Goal: Task Accomplishment & Management: Complete application form

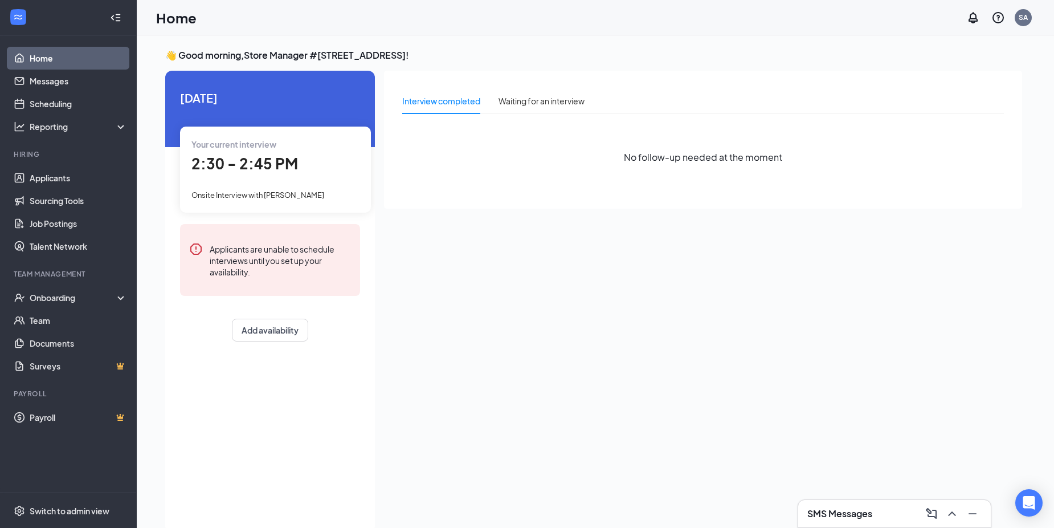
click at [408, 203] on div "Interview completed Waiting for an interview No follow-up needed at the moment" at bounding box center [703, 140] width 638 height 138
click at [46, 174] on link "Applicants" at bounding box center [78, 177] width 97 height 23
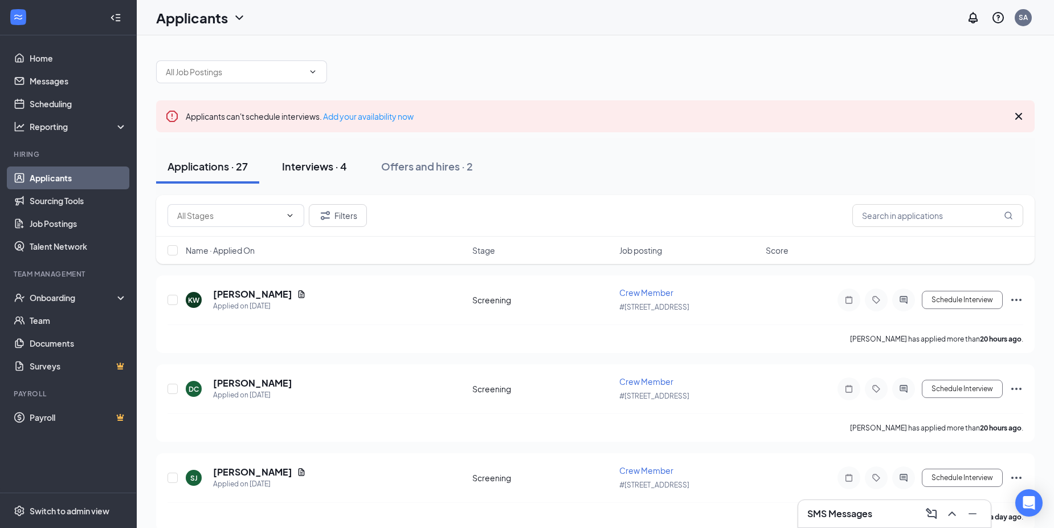
click at [344, 168] on div "Interviews · 4" at bounding box center [314, 166] width 65 height 14
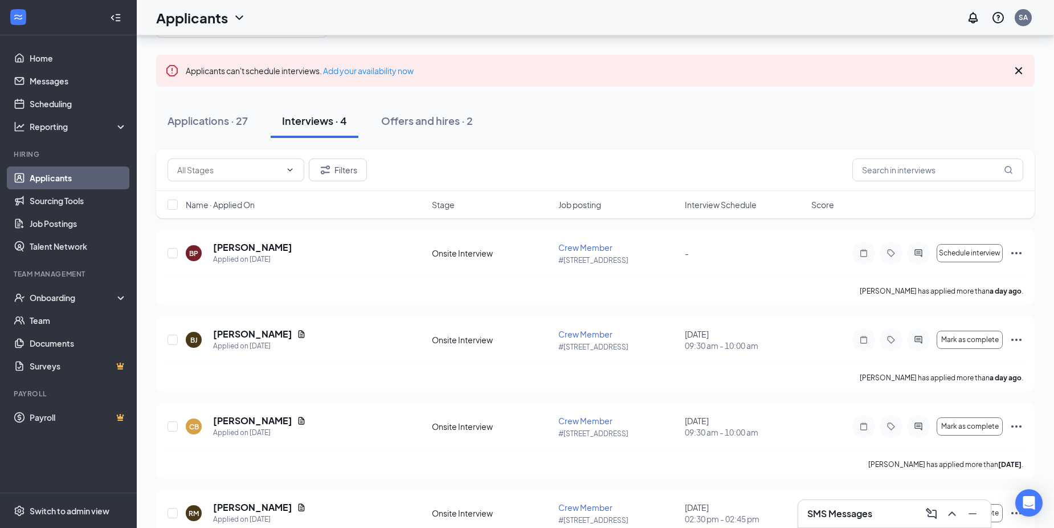
scroll to position [96, 0]
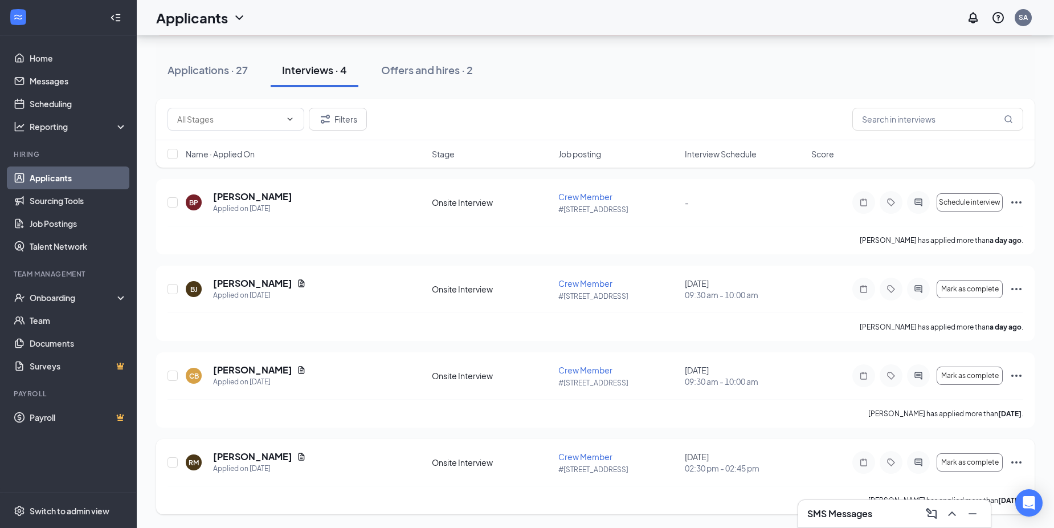
click at [1016, 459] on icon "Ellipses" at bounding box center [1017, 462] width 14 height 14
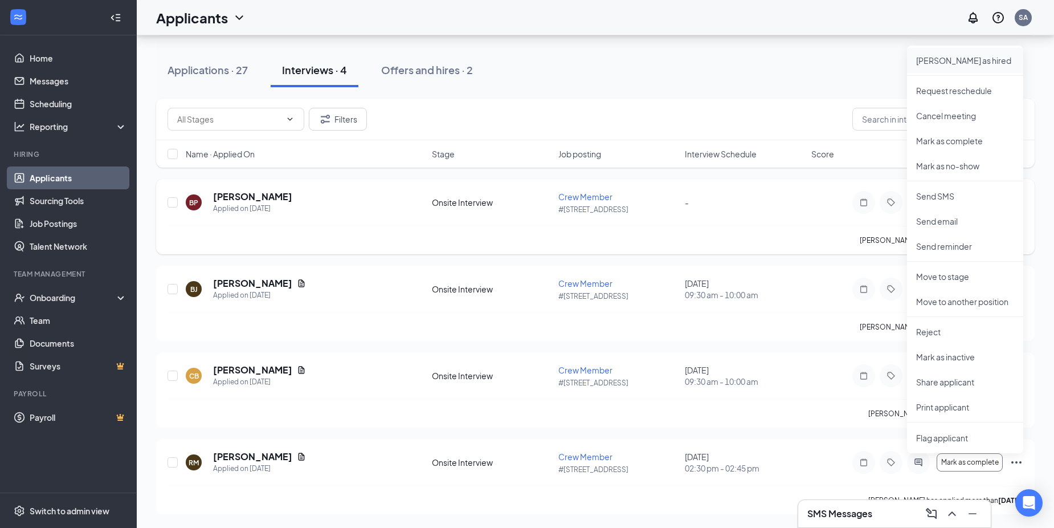
click at [943, 64] on p "[PERSON_NAME] as hired" at bounding box center [965, 60] width 98 height 11
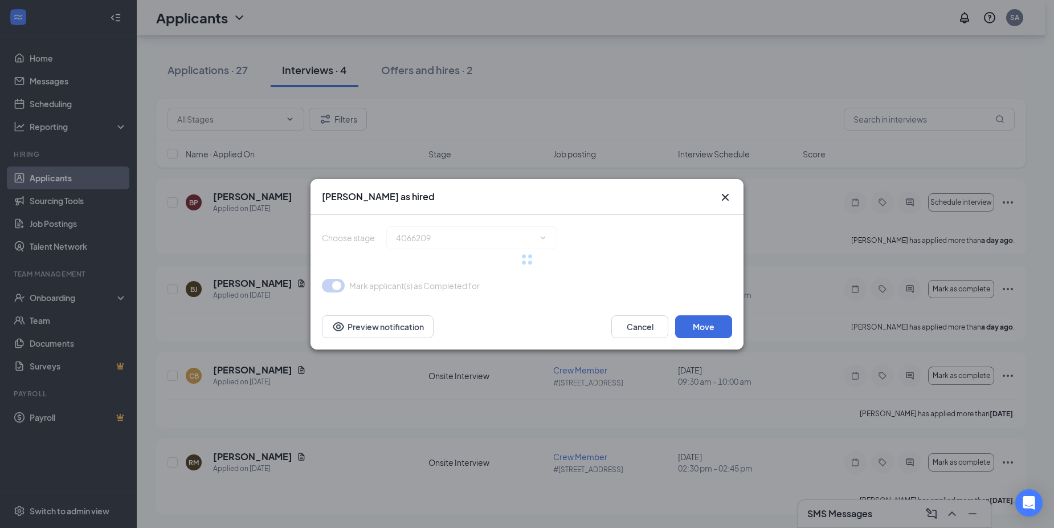
type input "Hiring Complete (final stage)"
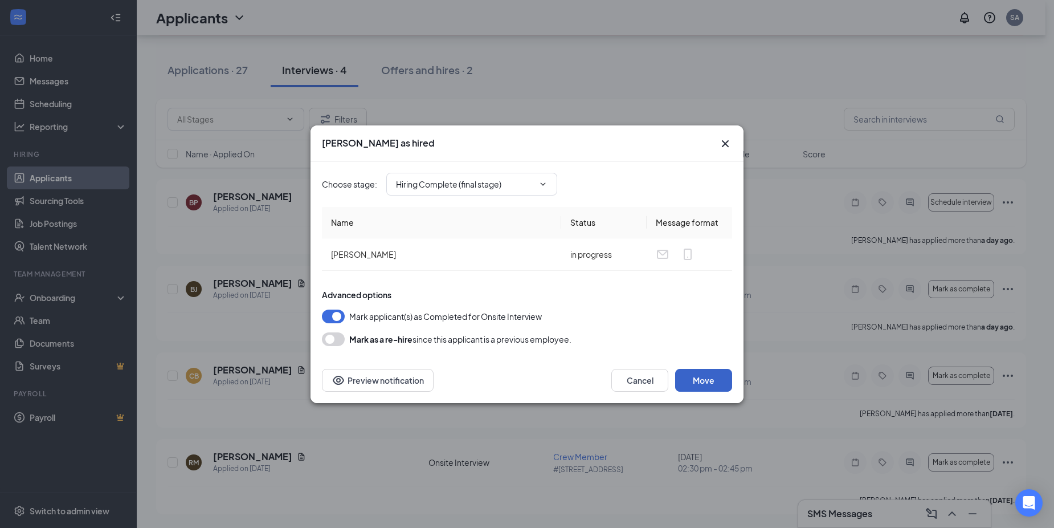
click at [698, 383] on button "Move" at bounding box center [703, 380] width 57 height 23
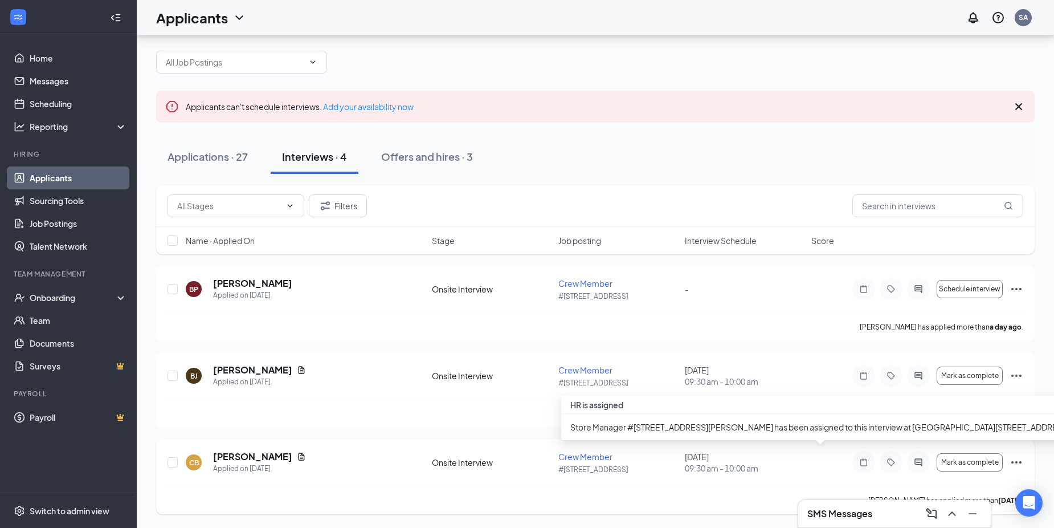
scroll to position [10, 0]
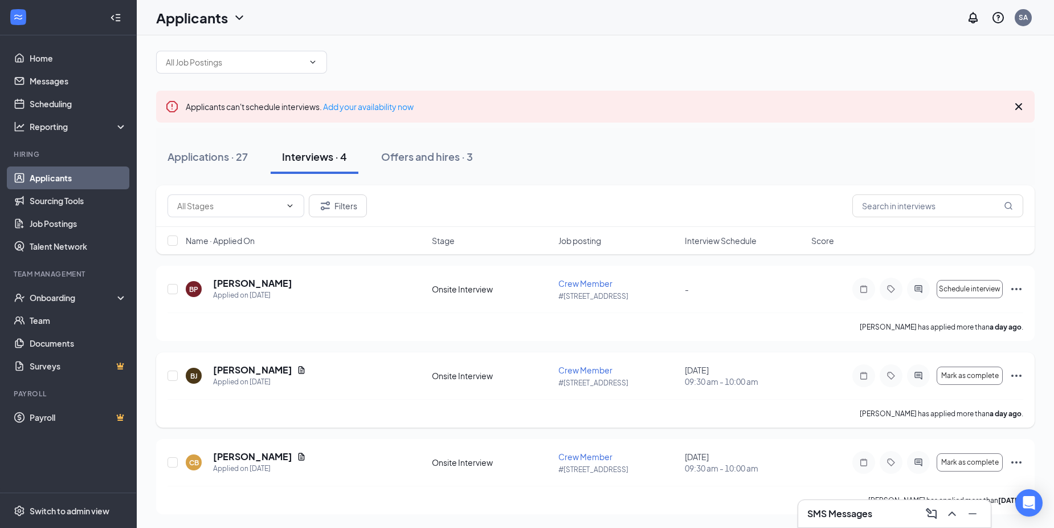
click at [1014, 376] on icon "Ellipses" at bounding box center [1017, 376] width 14 height 14
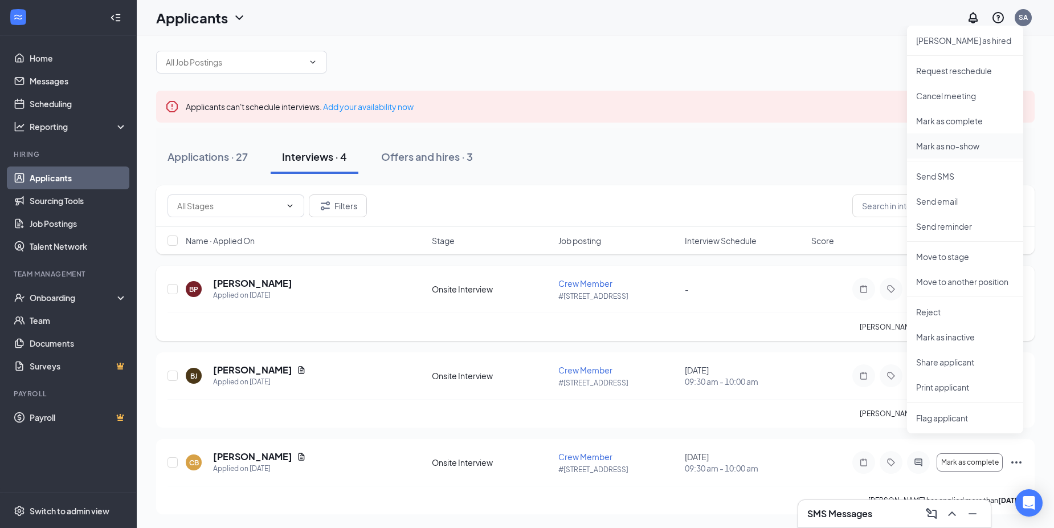
click at [972, 147] on p "Mark as no-show" at bounding box center [965, 145] width 98 height 11
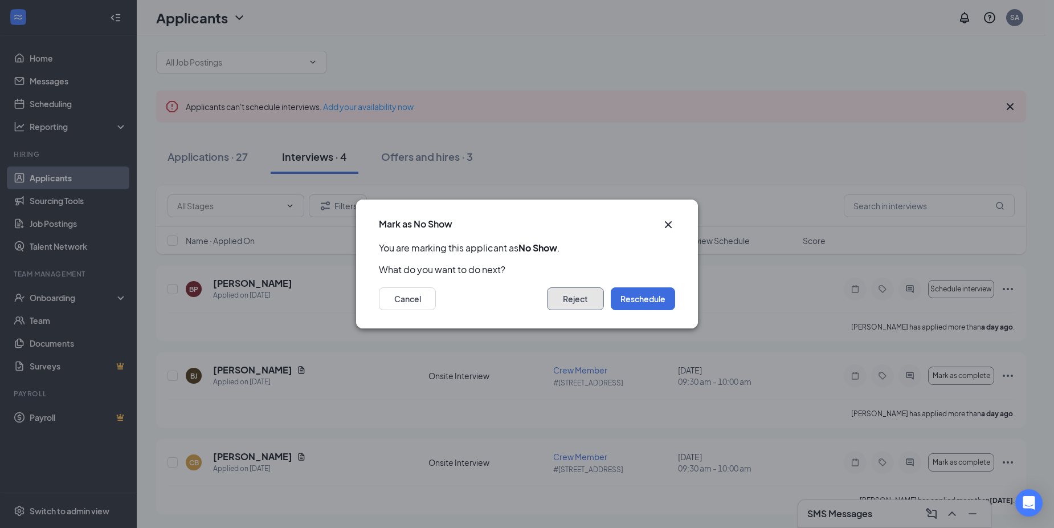
click at [590, 296] on button "Reject" at bounding box center [575, 298] width 57 height 23
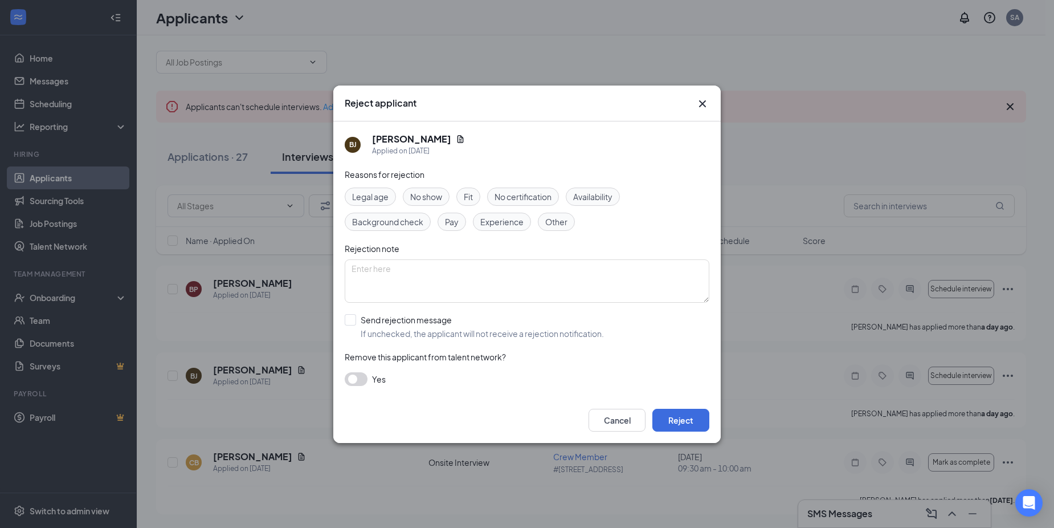
click at [421, 198] on span "No show" at bounding box center [426, 196] width 32 height 13
click at [688, 414] on button "Reject" at bounding box center [681, 420] width 57 height 23
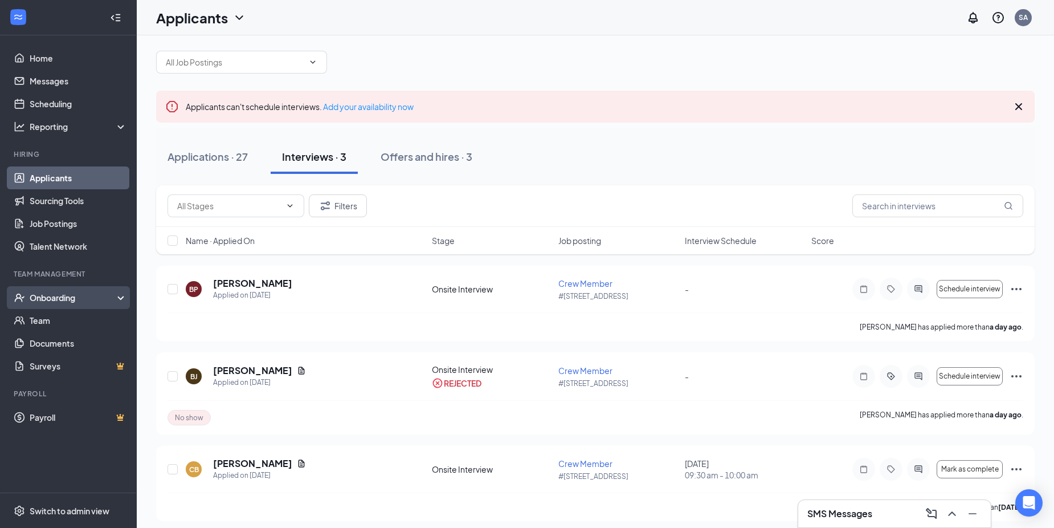
click at [123, 299] on icon at bounding box center [123, 299] width 9 height 0
click at [54, 315] on link "Overview" at bounding box center [78, 320] width 97 height 23
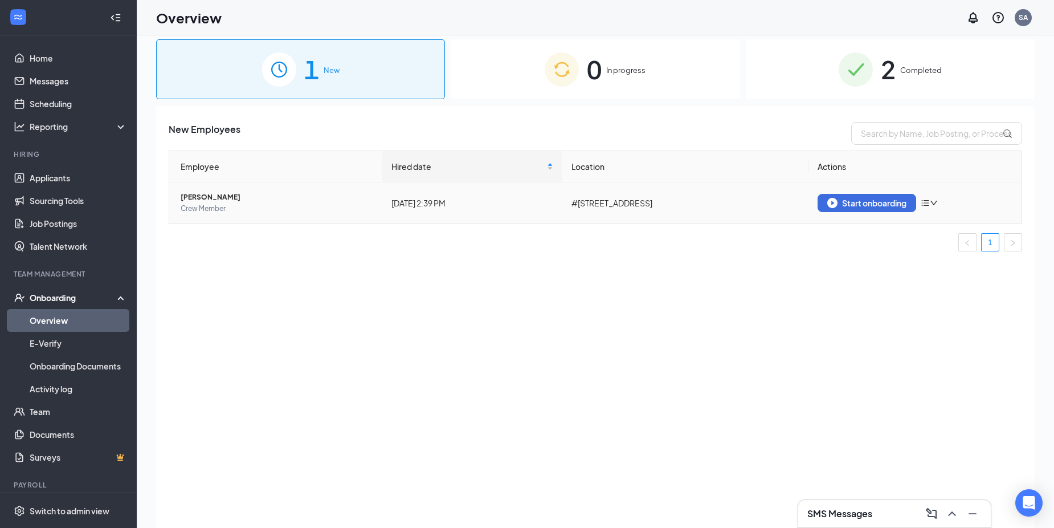
click at [929, 202] on icon "bars" at bounding box center [925, 202] width 9 height 9
click at [897, 195] on button "Start onboarding" at bounding box center [867, 203] width 99 height 18
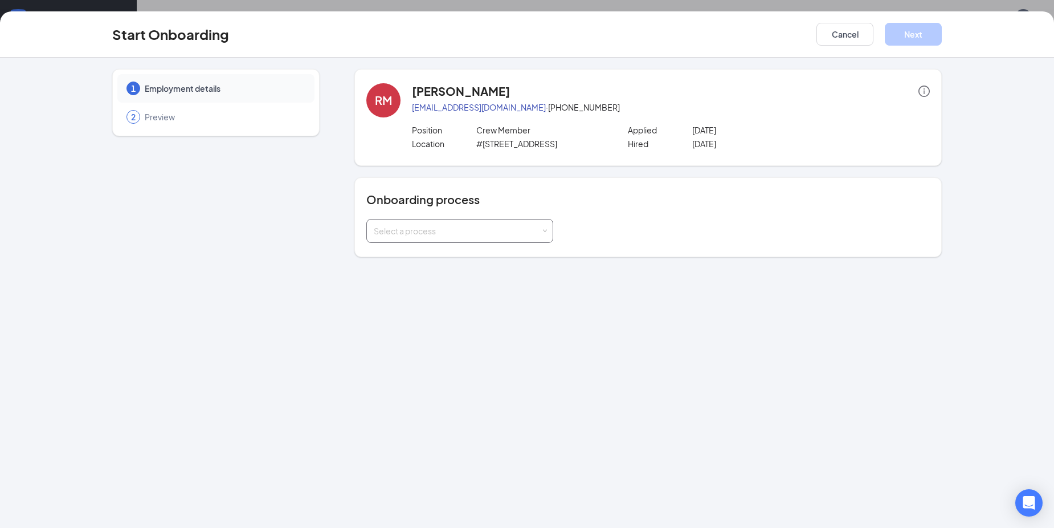
click at [483, 226] on div "Select a process" at bounding box center [457, 230] width 167 height 11
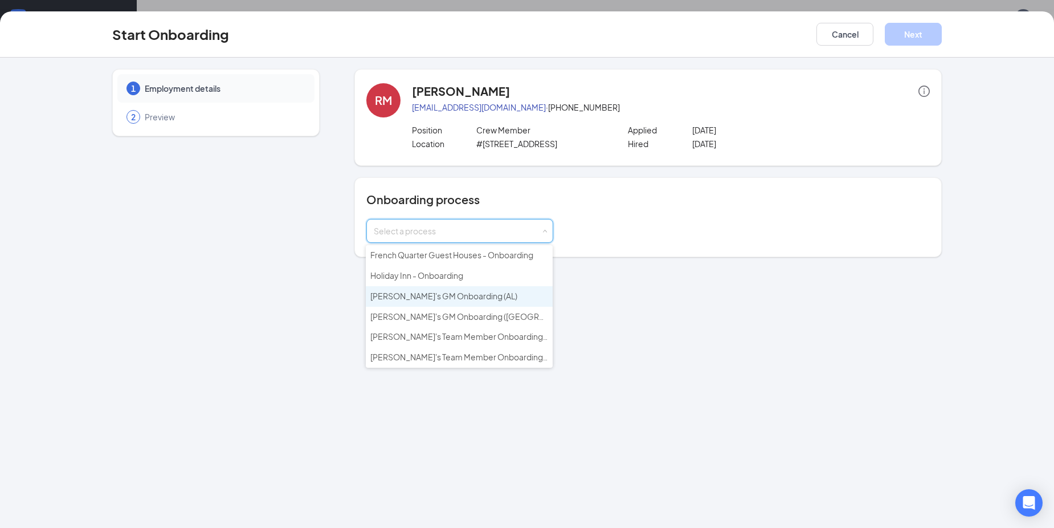
click at [479, 295] on span "[PERSON_NAME]'s GM Onboarding (AL)" at bounding box center [443, 296] width 147 height 10
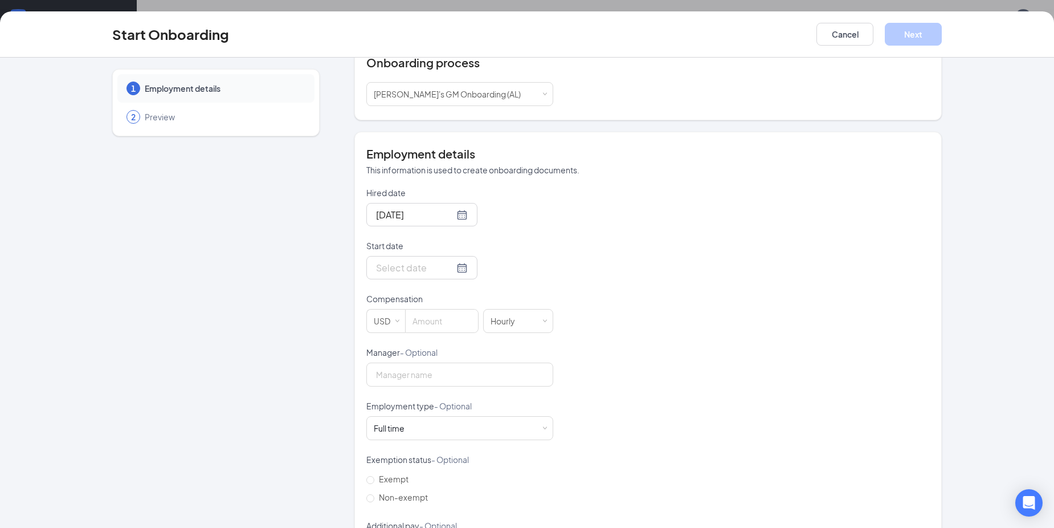
scroll to position [160, 0]
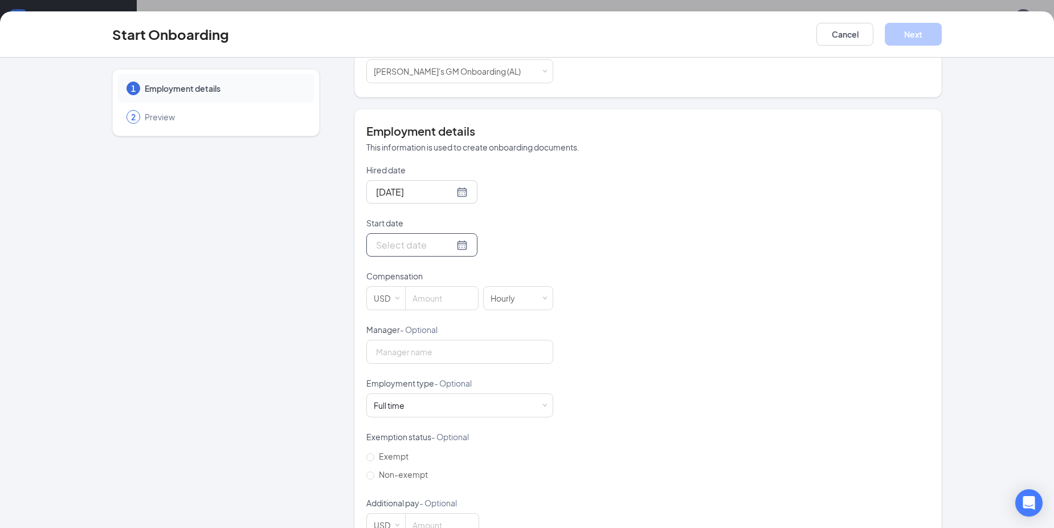
click at [447, 243] on div at bounding box center [422, 245] width 92 height 14
type input "[DATE]"
click at [441, 347] on div "17" at bounding box center [445, 347] width 14 height 14
click at [434, 354] on input "Manager - Optional" at bounding box center [459, 352] width 187 height 24
type input "[PERSON_NAME]"
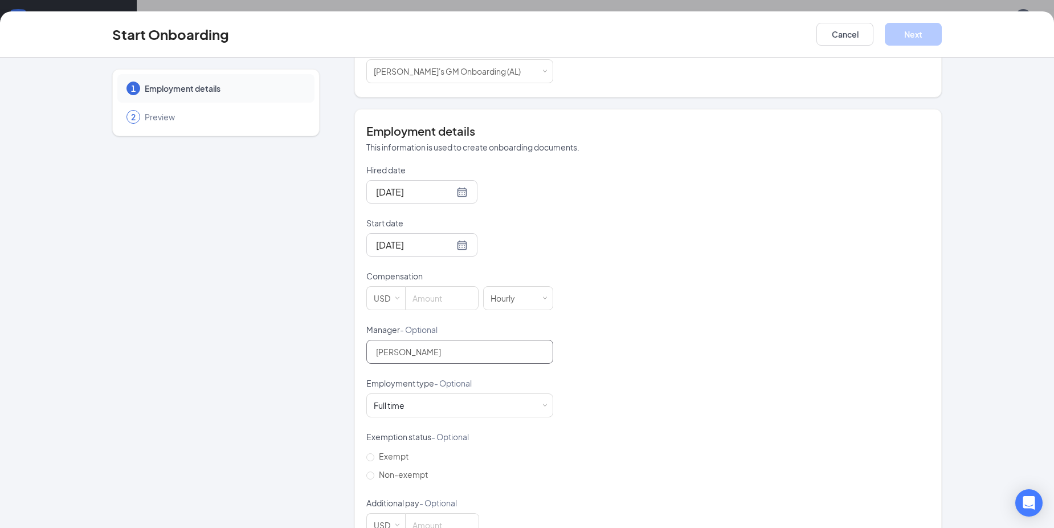
type input "10"
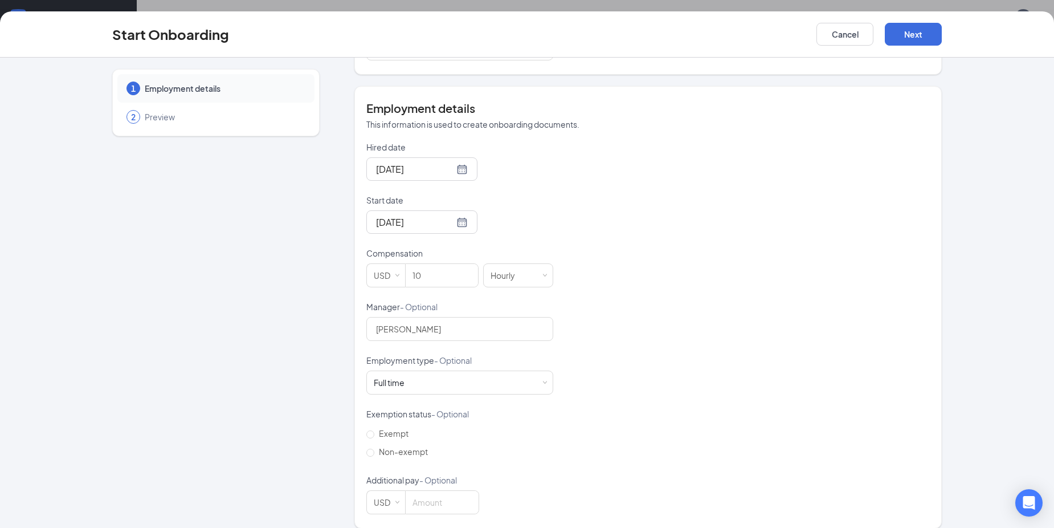
scroll to position [194, 0]
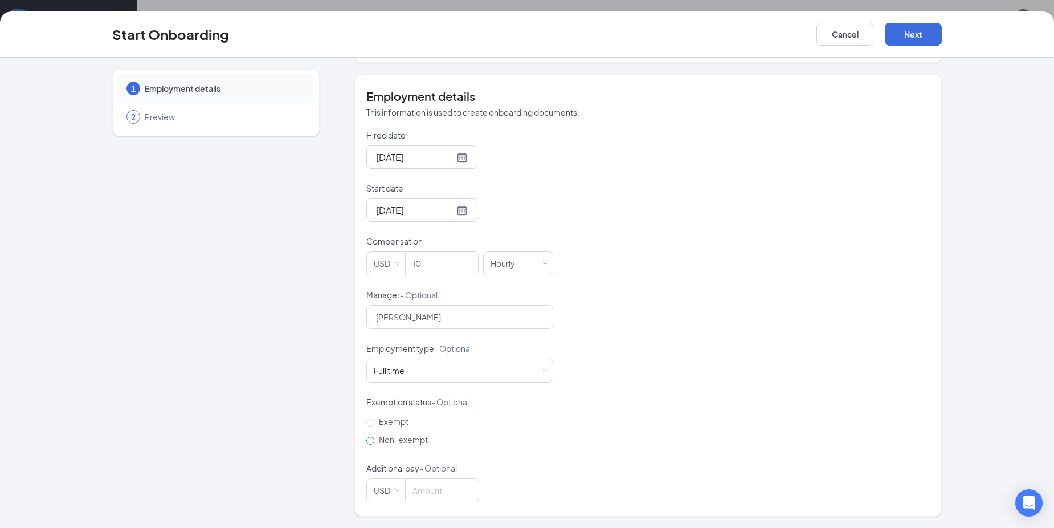
click at [402, 435] on span "Non-exempt" at bounding box center [403, 439] width 58 height 10
click at [374, 437] on input "Non-exempt" at bounding box center [370, 441] width 8 height 8
radio input "true"
click at [437, 493] on input at bounding box center [442, 490] width 73 height 23
type input "10"
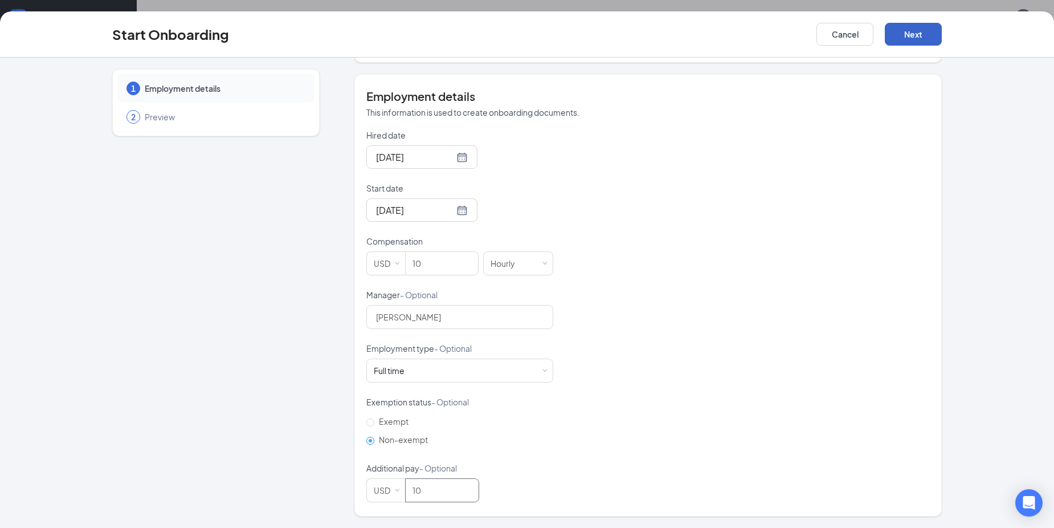
click at [923, 38] on button "Next" at bounding box center [913, 34] width 57 height 23
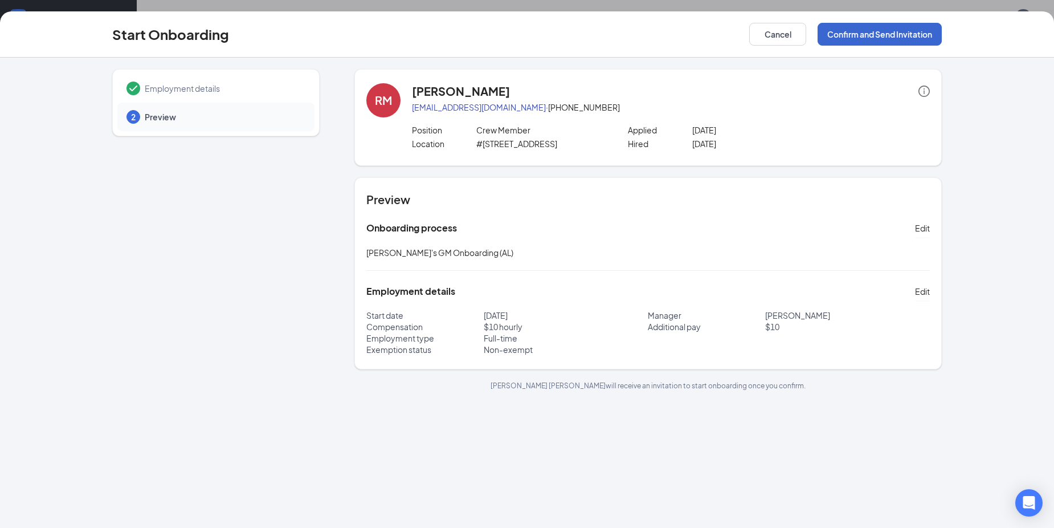
scroll to position [0, 0]
click at [886, 35] on button "Confirm and Send Invitation" at bounding box center [880, 34] width 124 height 23
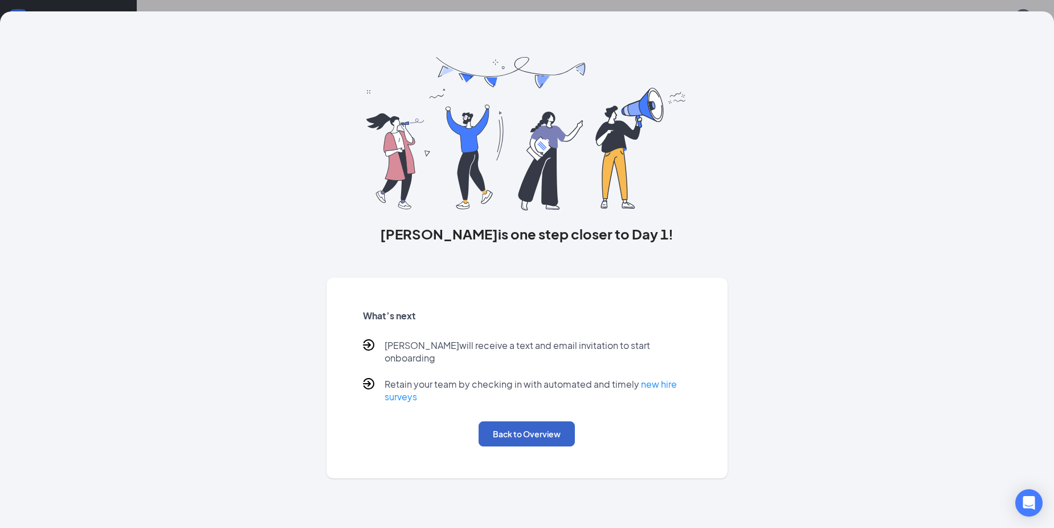
click at [552, 421] on button "Back to Overview" at bounding box center [527, 433] width 96 height 25
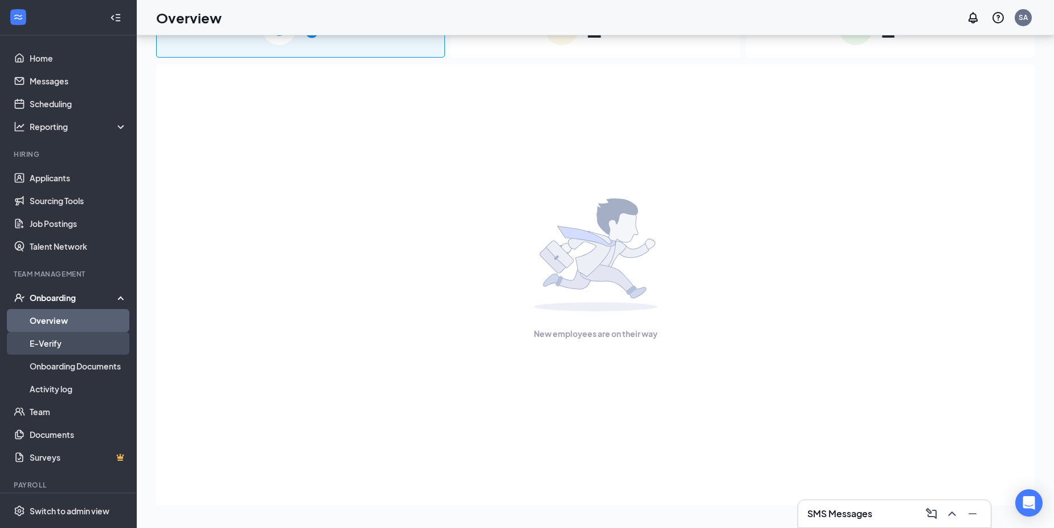
click at [35, 346] on link "E-Verify" at bounding box center [78, 343] width 97 height 23
